Goal: Transaction & Acquisition: Purchase product/service

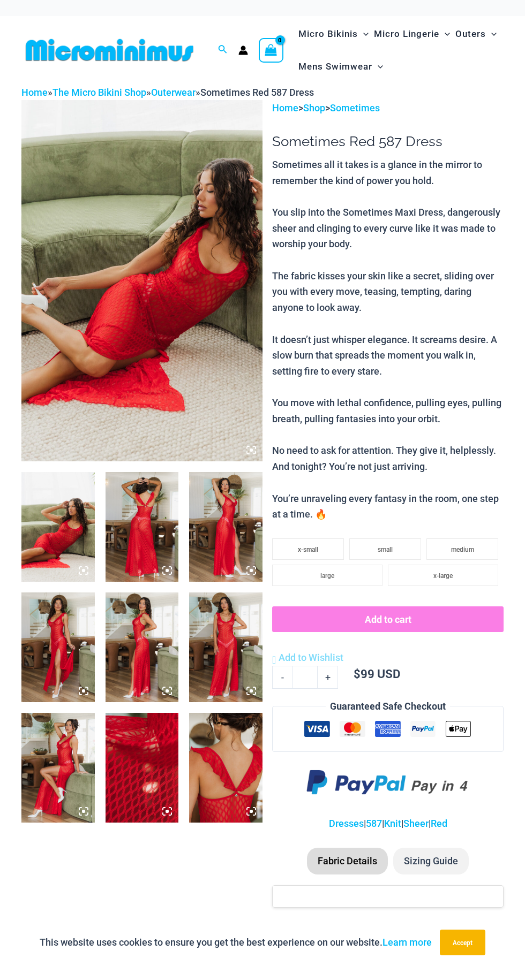
click at [85, 531] on img at bounding box center [57, 527] width 73 height 110
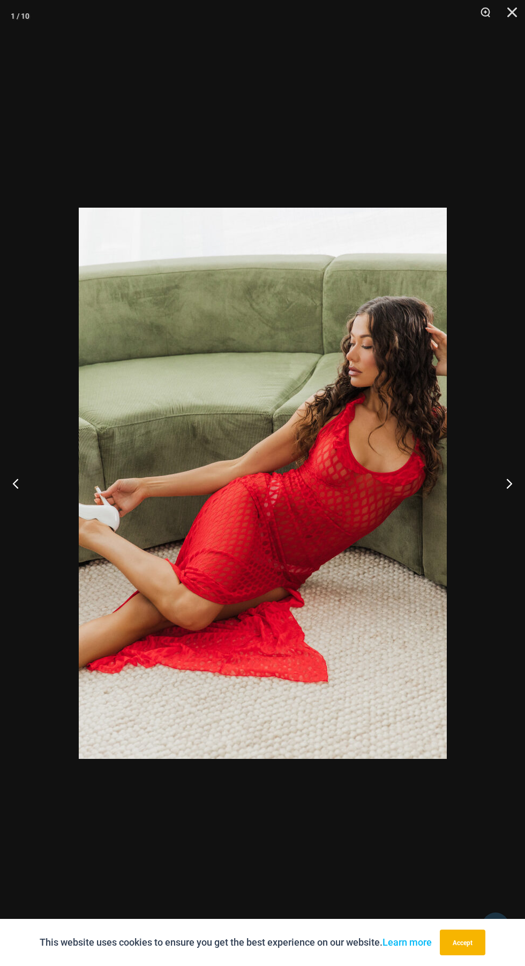
click at [343, 510] on img at bounding box center [263, 483] width 368 height 551
click at [328, 508] on img at bounding box center [263, 483] width 368 height 551
click at [311, 504] on img at bounding box center [263, 483] width 368 height 551
click at [341, 510] on img at bounding box center [263, 483] width 368 height 551
click at [348, 530] on img at bounding box center [263, 483] width 368 height 551
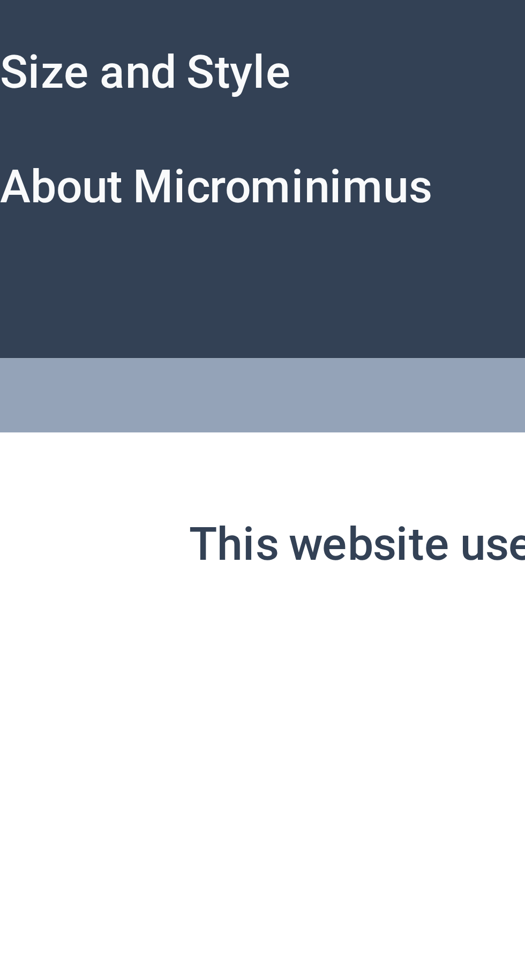
scroll to position [1765, 0]
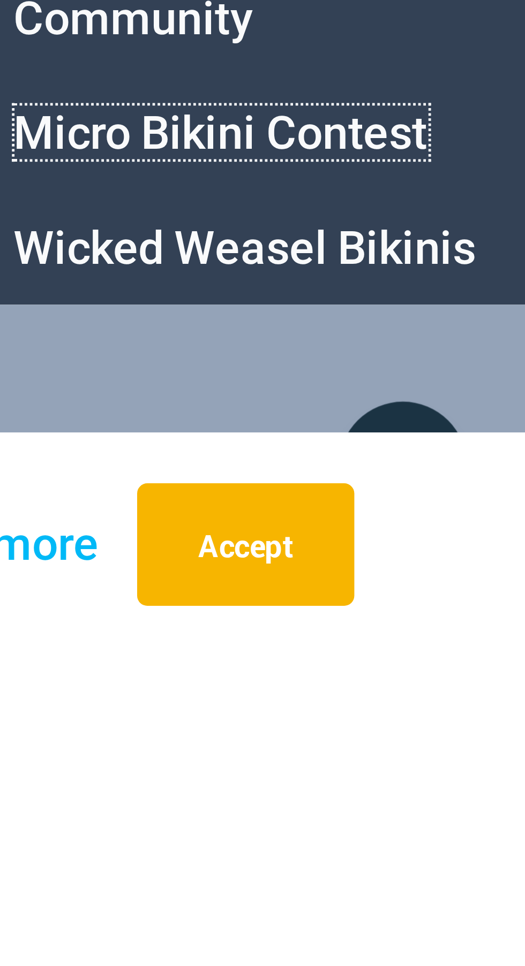
click at [487, 862] on link "Micro Bikini Contest" at bounding box center [457, 855] width 87 height 11
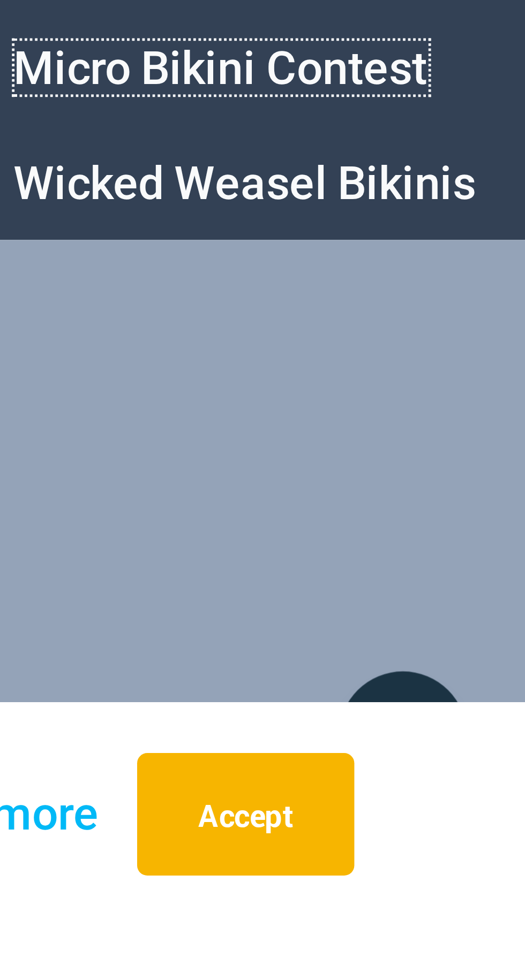
scroll to position [1846, 0]
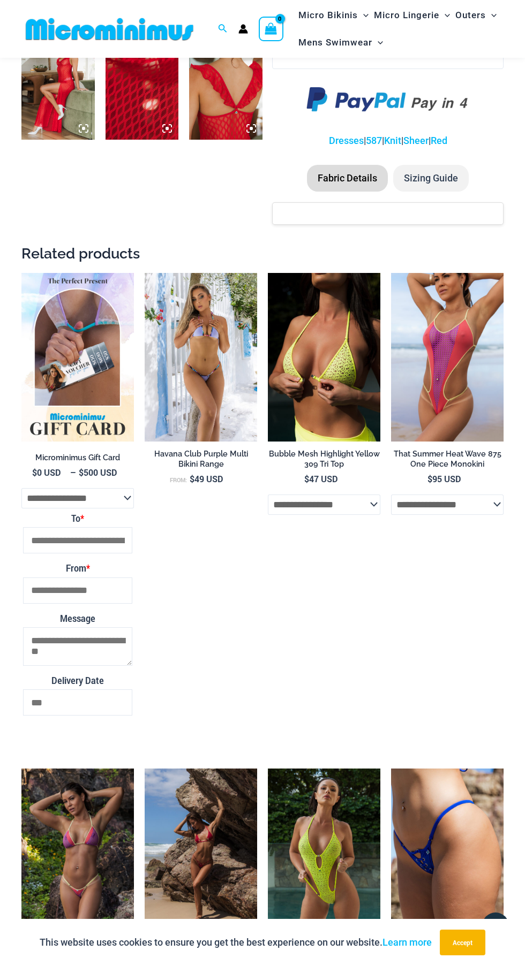
scroll to position [692, 0]
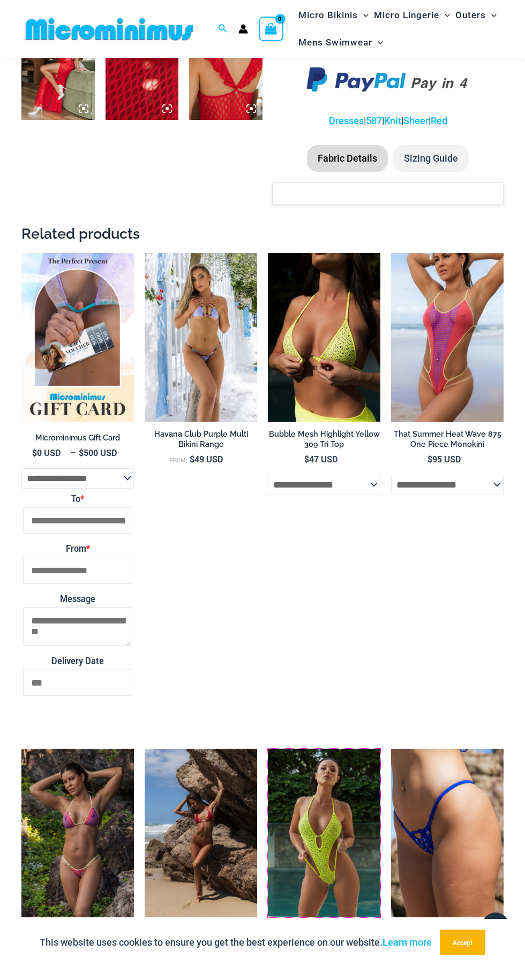
click at [268, 749] on img at bounding box center [268, 749] width 0 height 0
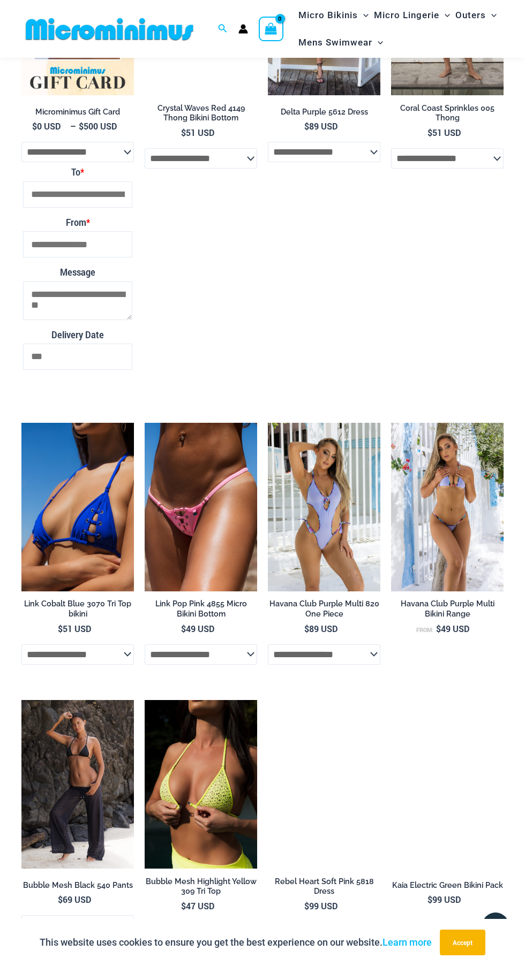
scroll to position [1296, 0]
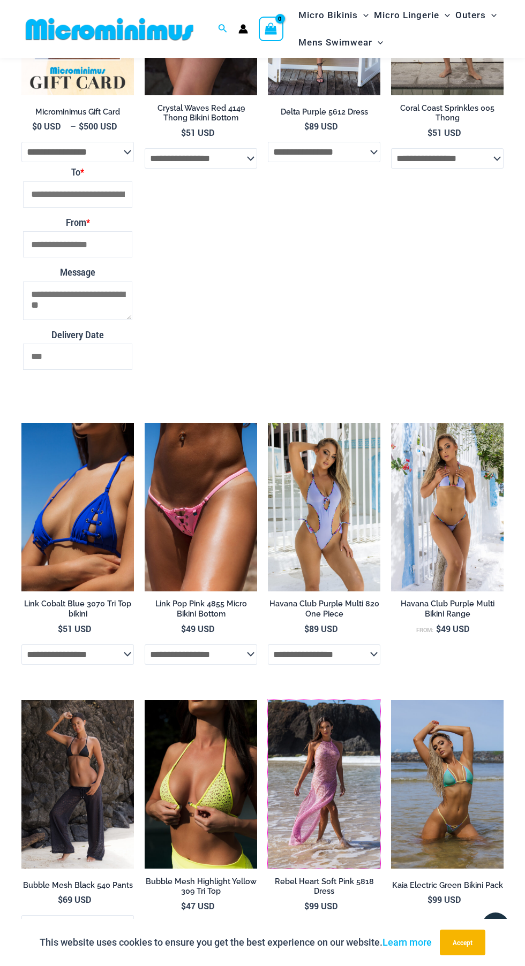
click at [268, 700] on img at bounding box center [268, 700] width 0 height 0
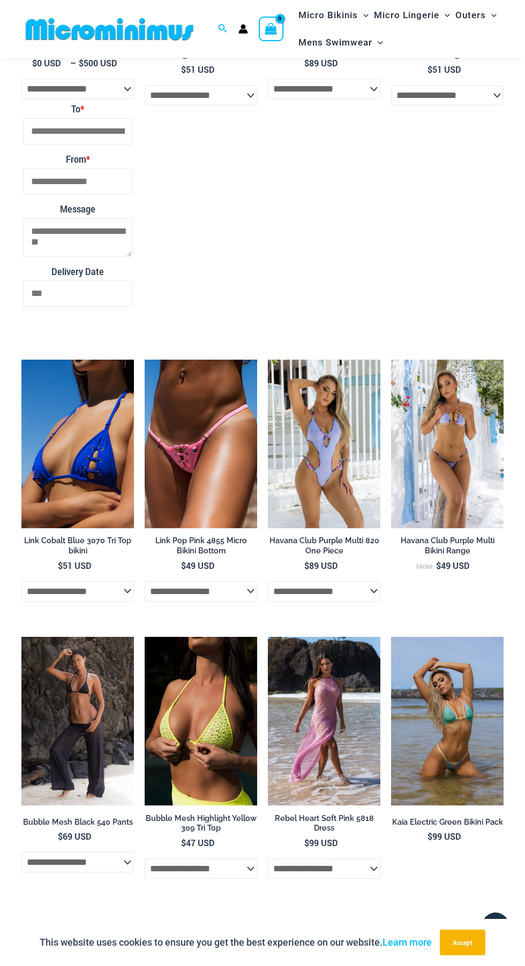
scroll to position [1459, 0]
